Goal: Find specific page/section: Find specific page/section

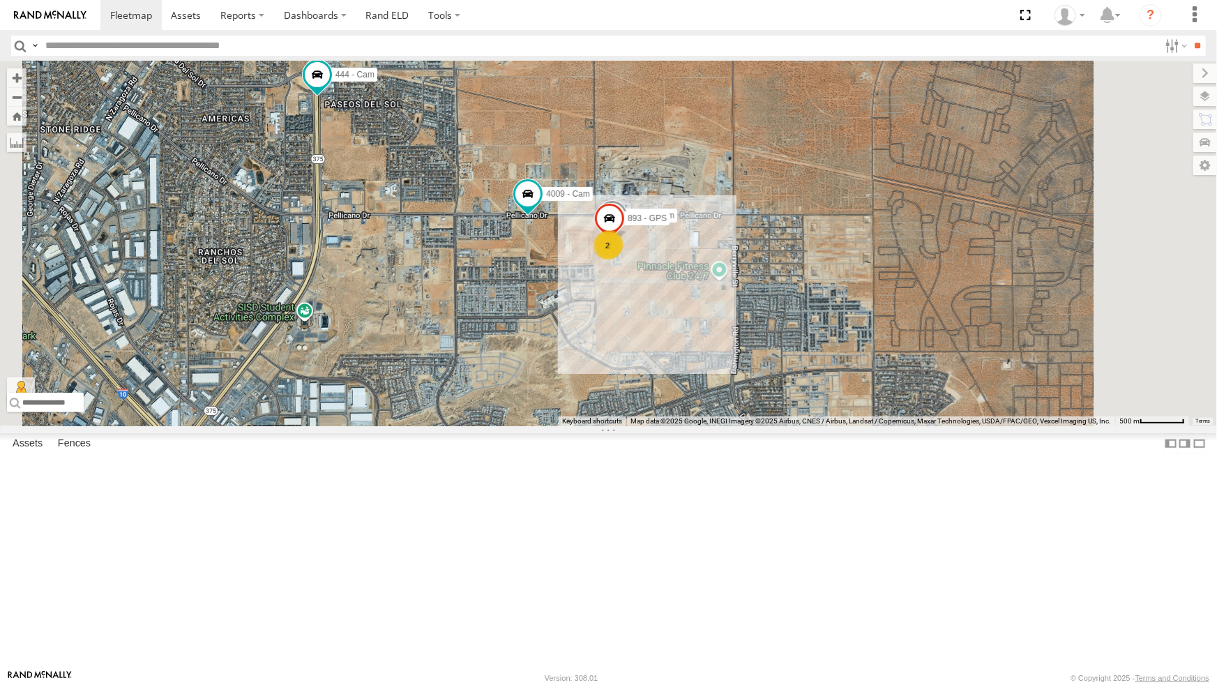
click at [0, 0] on div "4071 - Cam" at bounding box center [0, 0] width 0 height 0
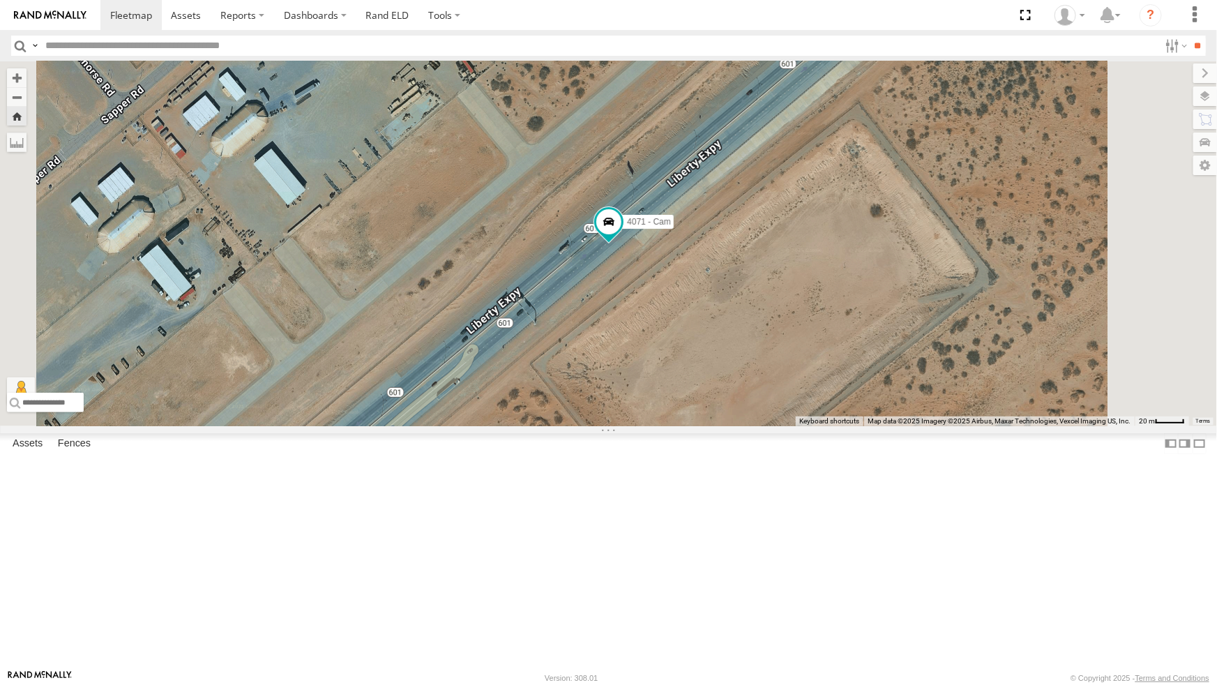
click at [0, 0] on div "4009 - Cam" at bounding box center [0, 0] width 0 height 0
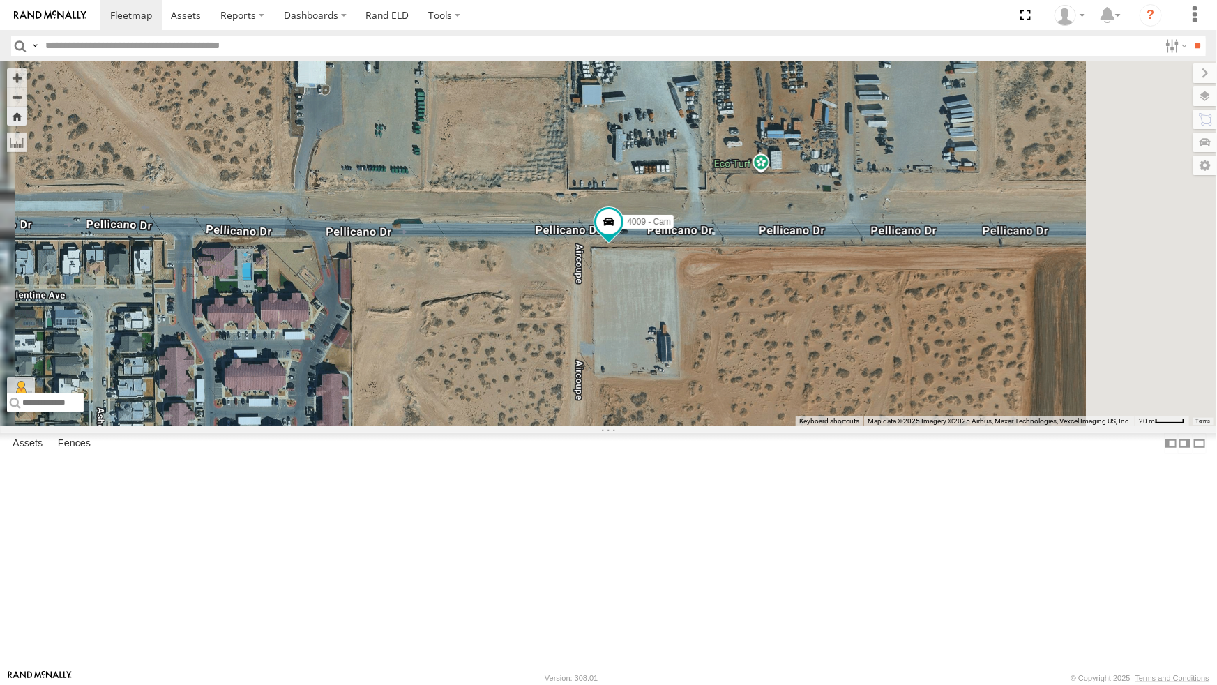
click at [0, 0] on div "212 - Cam" at bounding box center [0, 0] width 0 height 0
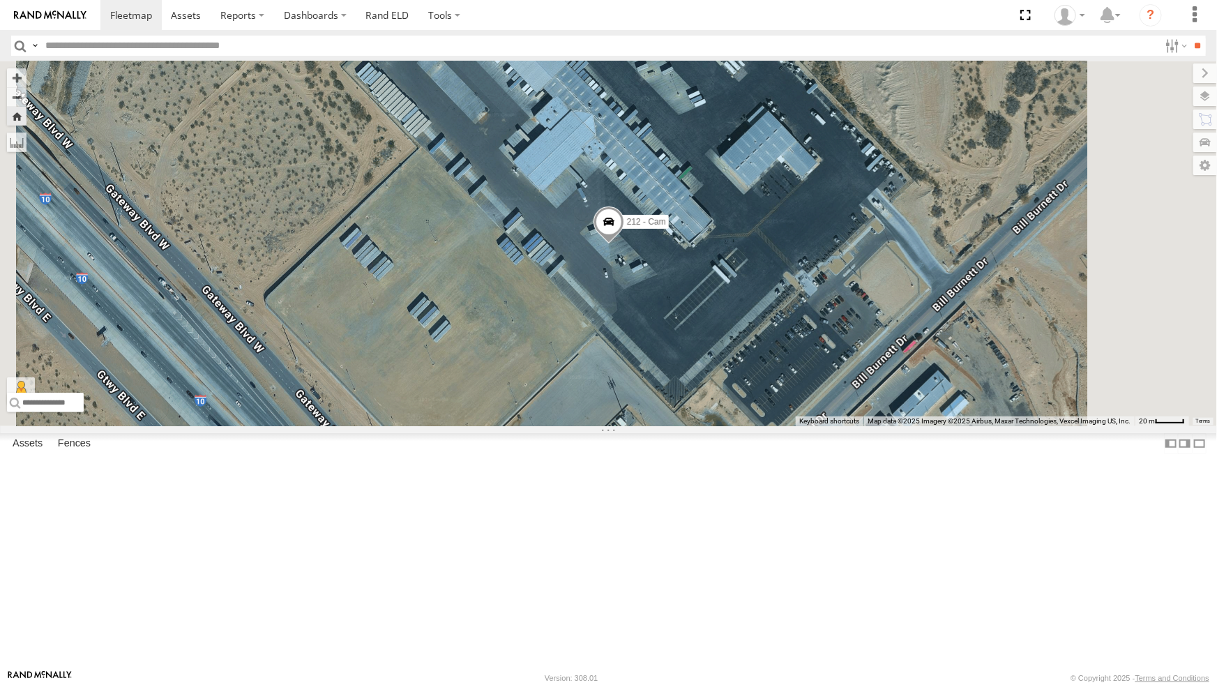
click at [0, 0] on div "442 - Cam" at bounding box center [0, 0] width 0 height 0
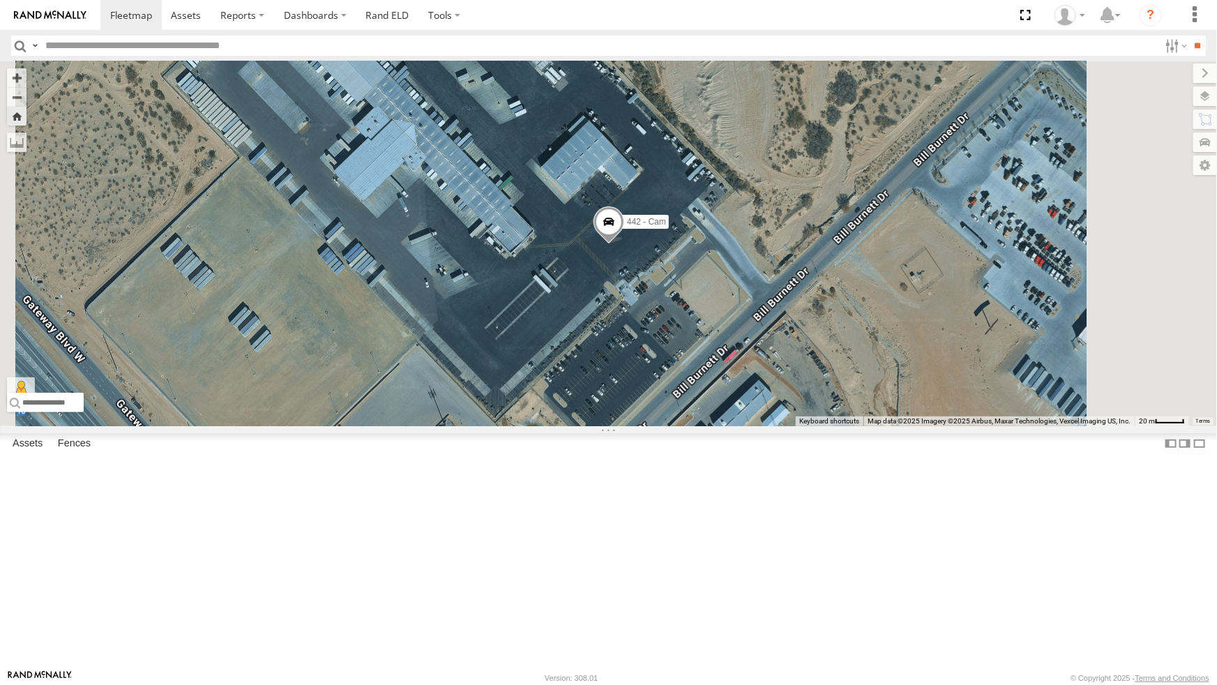
click at [0, 0] on div "4009 - Cam" at bounding box center [0, 0] width 0 height 0
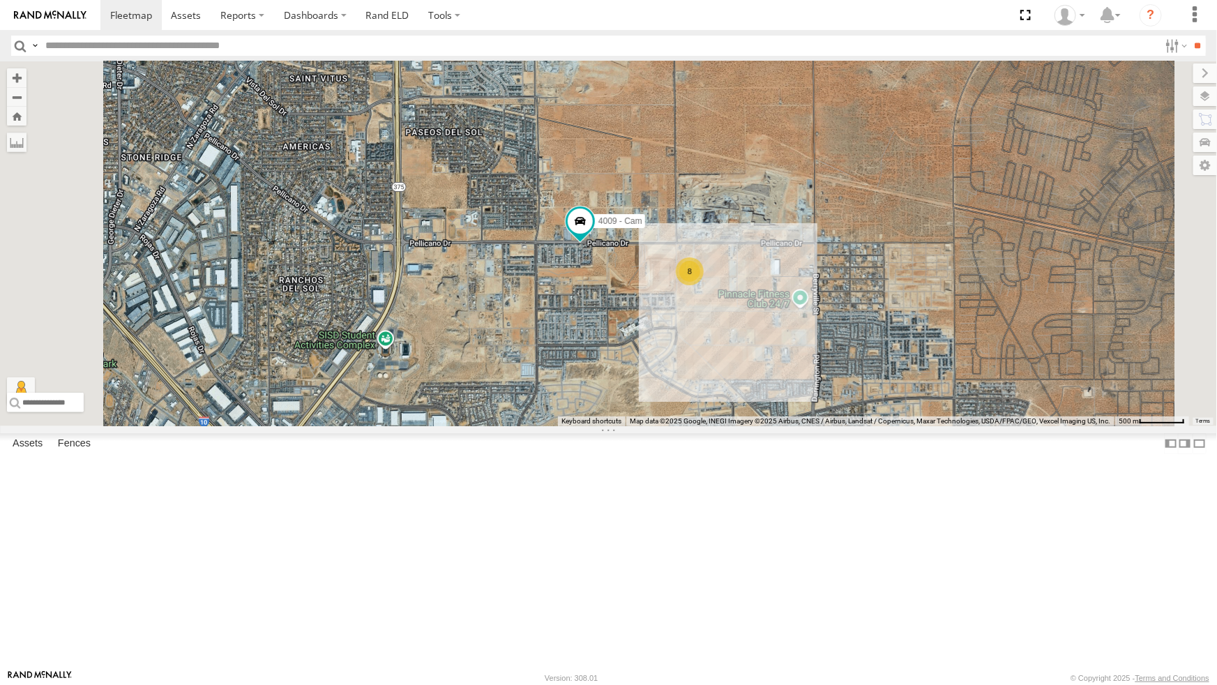
click at [693, 426] on div "8 442 - Cam 4009 - Cam 212 - Cam" at bounding box center [608, 243] width 1217 height 365
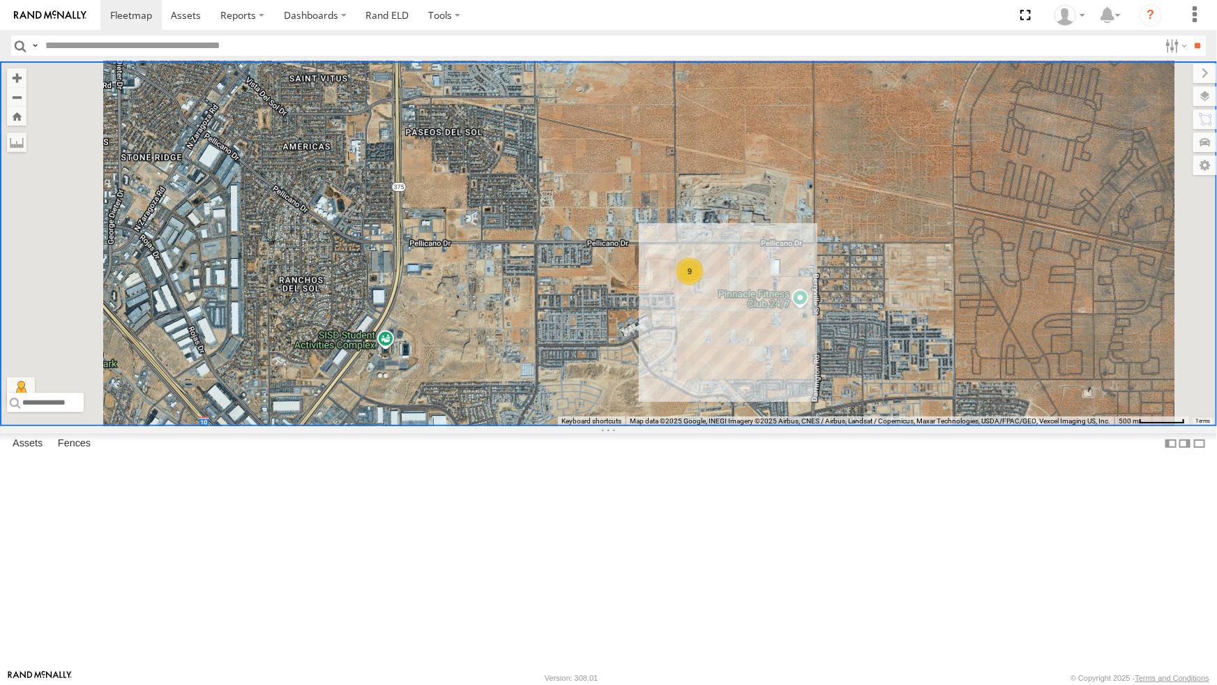
click at [0, 0] on div "4071 - Cam All Assets [GEOGRAPHIC_DATA]-375-LOOP [GEOGRAPHIC_DATA] 31.83407 -10…" at bounding box center [0, 0] width 0 height 0
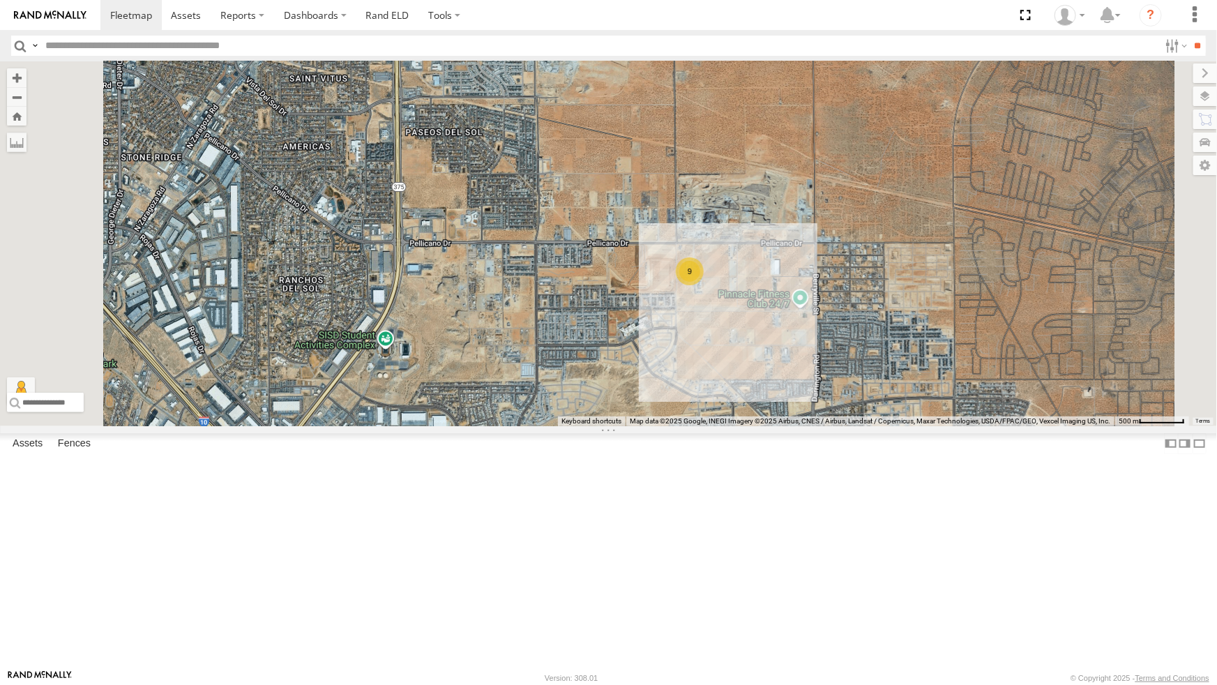
click at [0, 0] on div "4071 - Cam" at bounding box center [0, 0] width 0 height 0
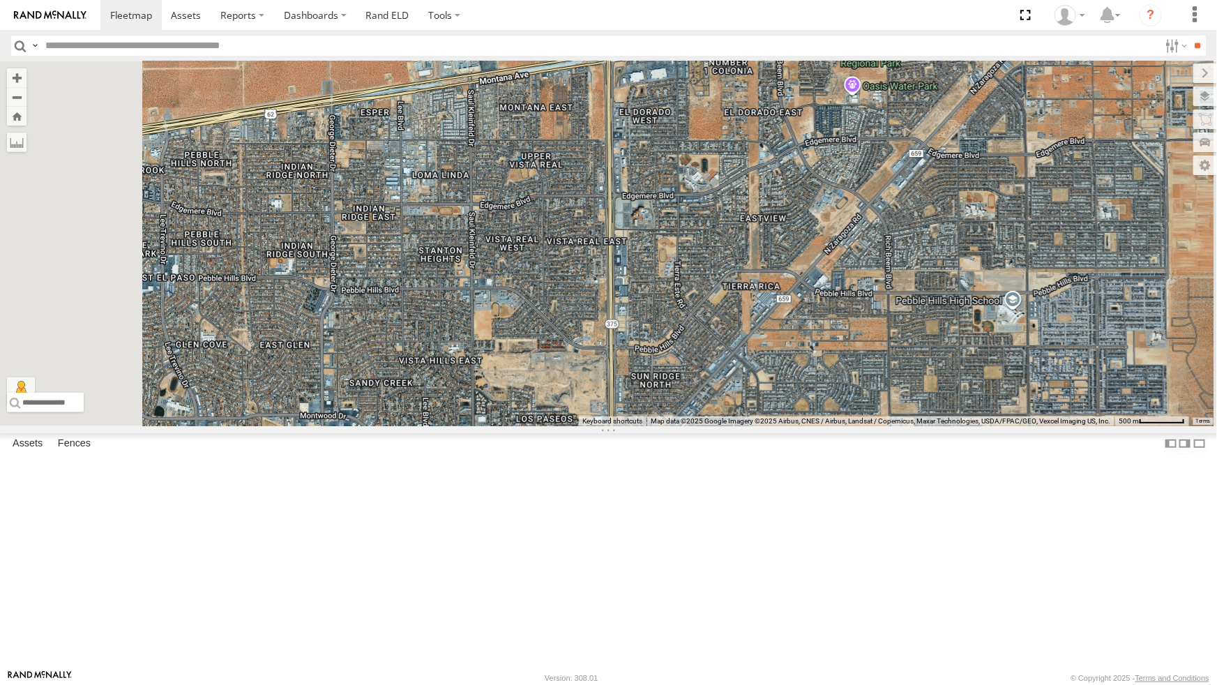
click at [0, 0] on div "4071 - Cam" at bounding box center [0, 0] width 0 height 0
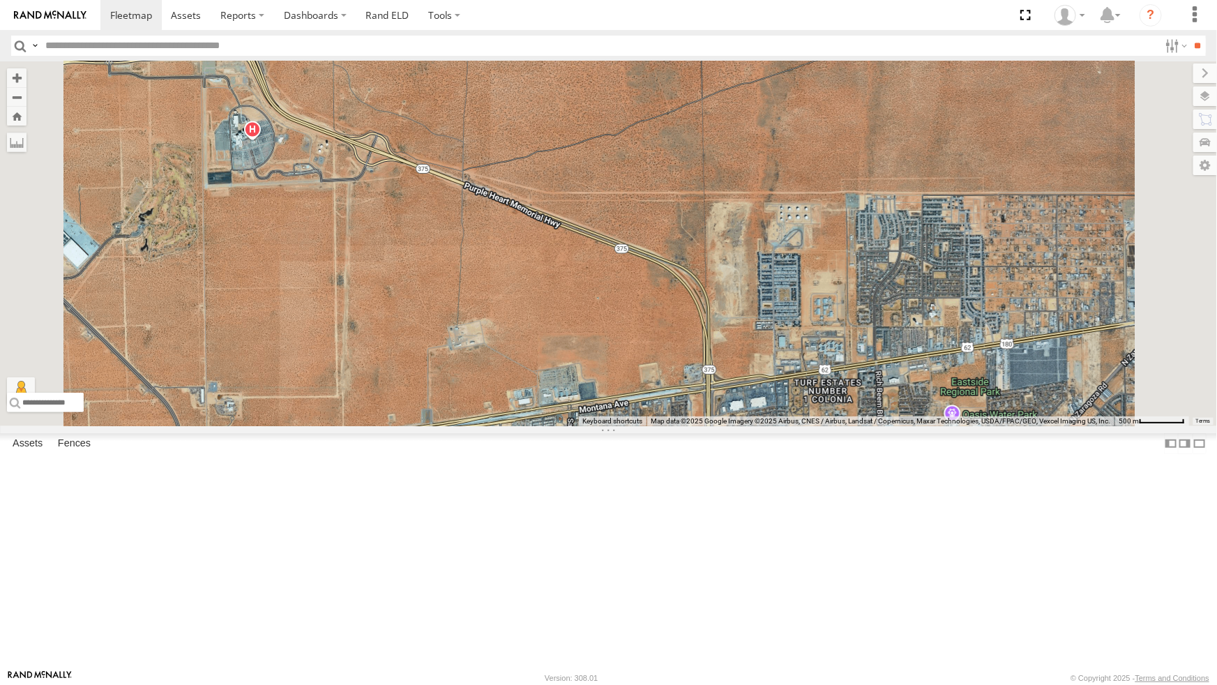
click at [488, 426] on div at bounding box center [608, 243] width 1217 height 365
click at [0, 0] on div "442 - Cam All Assets" at bounding box center [0, 0] width 0 height 0
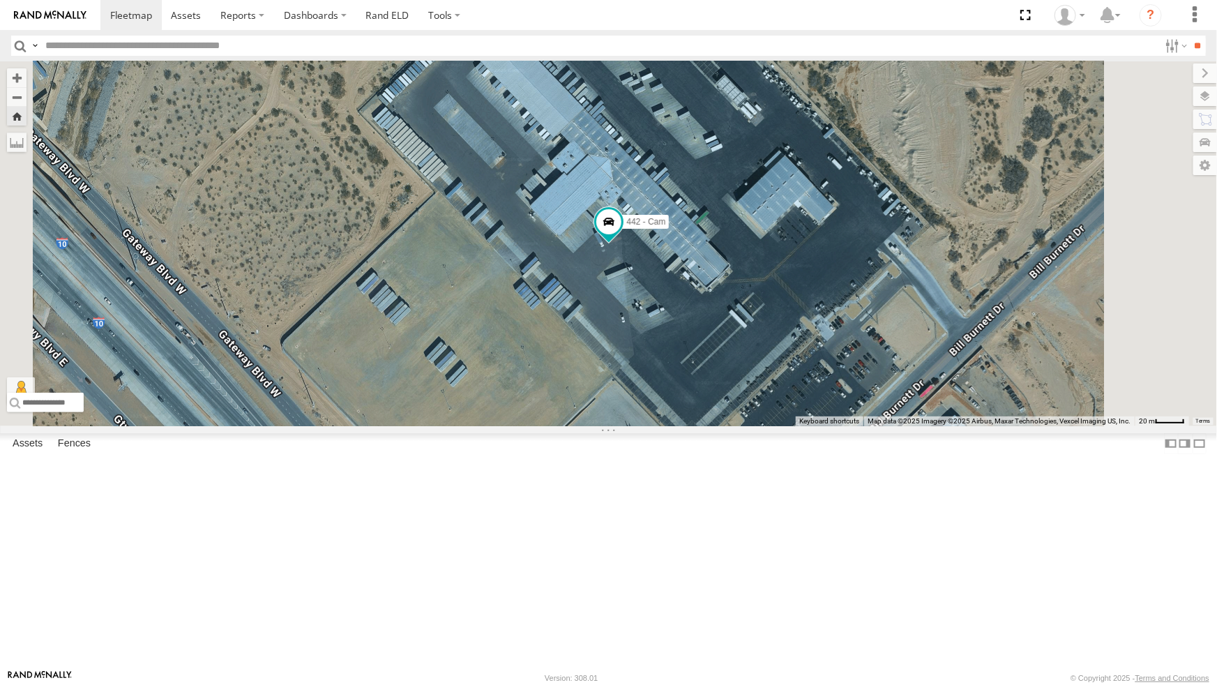
click at [0, 0] on div "4071 - Cam" at bounding box center [0, 0] width 0 height 0
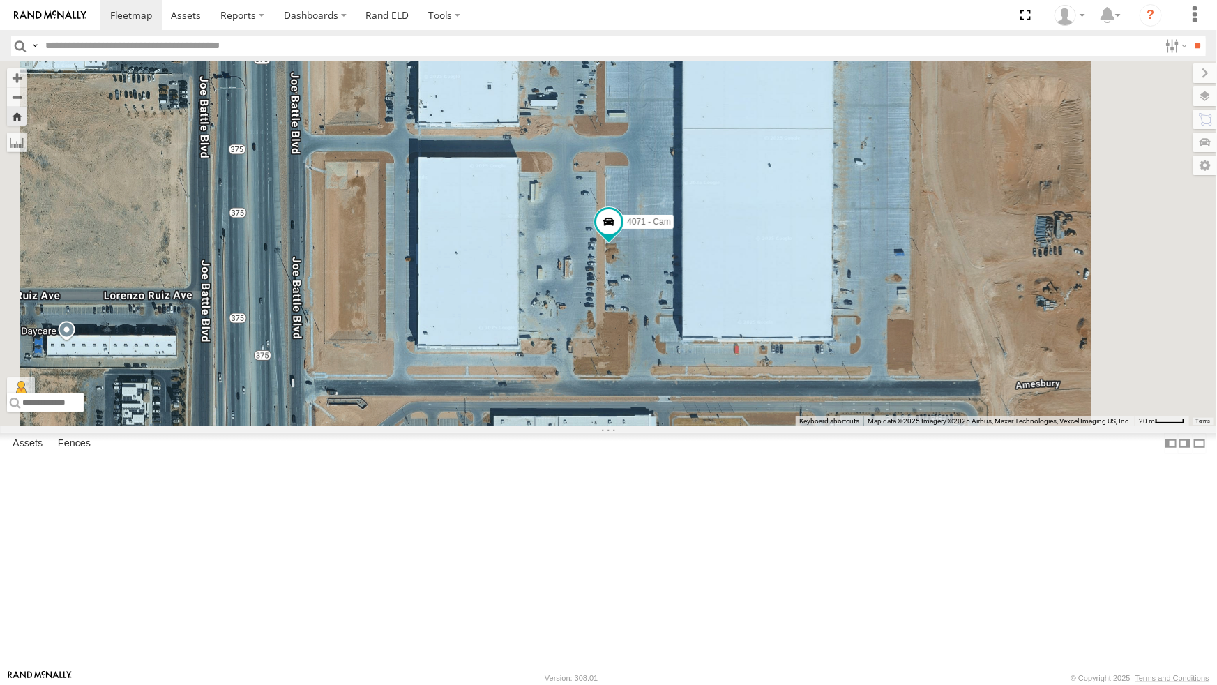
click at [0, 0] on div "212 - Cam" at bounding box center [0, 0] width 0 height 0
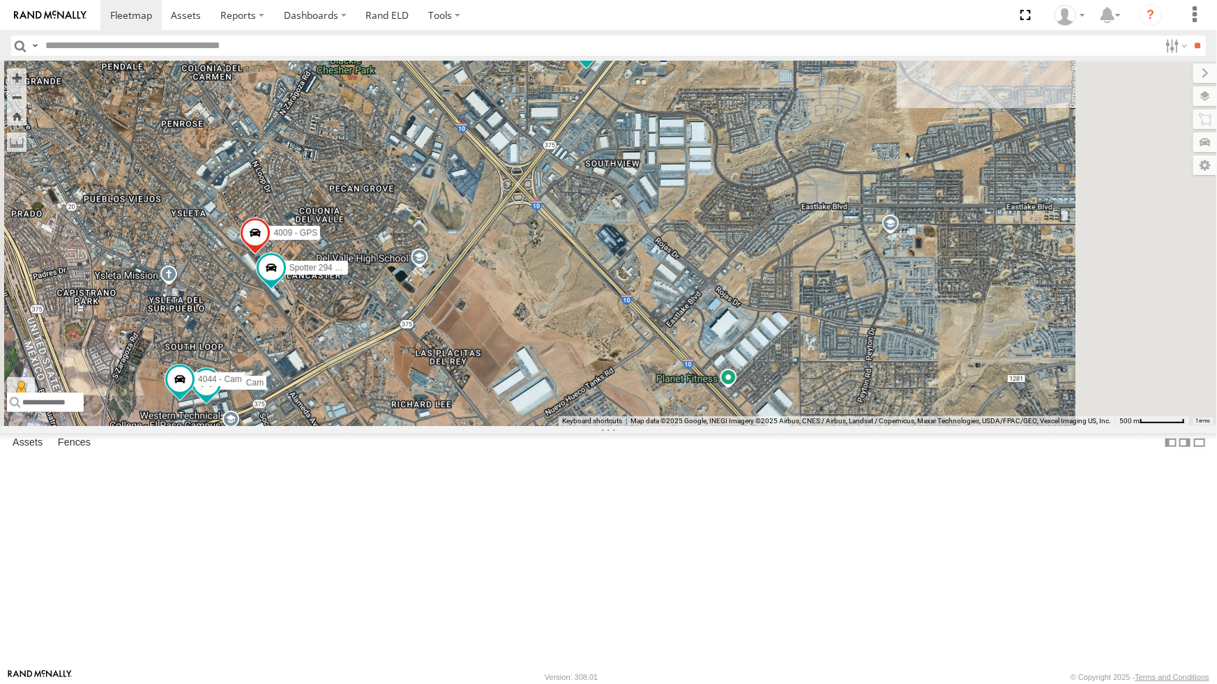
click at [497, 426] on div "8 442 - Cam 4044 - Cam 872 - Cam 4009 - GPS Spotter 294 - Cam 3 4071 - Cam 4009…" at bounding box center [608, 243] width 1217 height 364
click at [653, 334] on div "8 442 - Cam 4044 - Cam 3 4009 - GPS Spotter 294 - Cam 4071 - Cam 4009 - Cam" at bounding box center [608, 243] width 1217 height 364
click at [879, 381] on div "8 442 - Cam 4044 - Cam 3 4009 - GPS Spotter 294 - Cam 4071 - Cam 4009 - Cam" at bounding box center [608, 243] width 1217 height 365
